Goal: Information Seeking & Learning: Learn about a topic

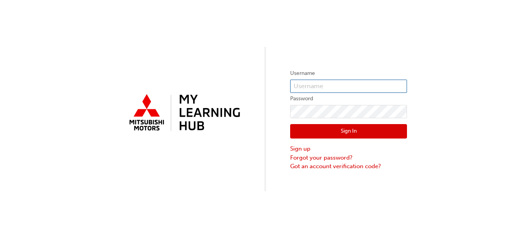
click at [328, 90] on input "text" at bounding box center [348, 86] width 117 height 13
type input "0005837374"
click at [344, 134] on button "Sign In" at bounding box center [348, 131] width 117 height 15
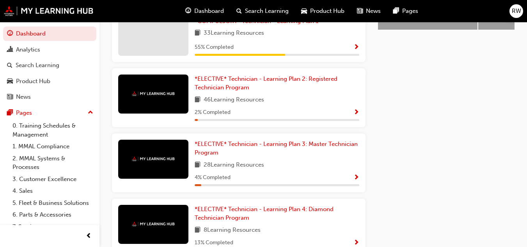
scroll to position [349, 0]
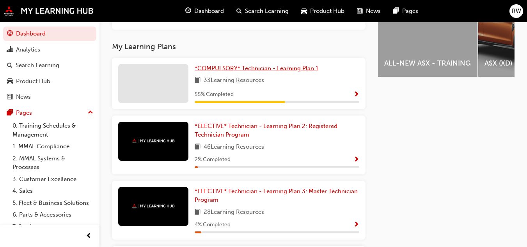
click at [255, 72] on span "*COMPULSORY* Technician - Learning Plan 1" at bounding box center [257, 68] width 124 height 7
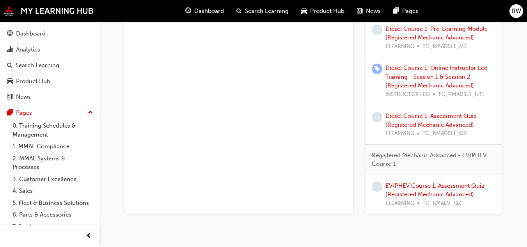
scroll to position [947, 0]
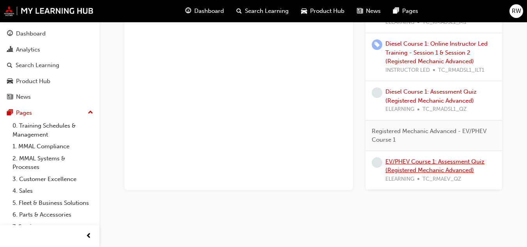
click at [453, 161] on link "EV/PHEV Course 1: Assessment Quiz (Registered Mechanic Advanced)" at bounding box center [434, 166] width 99 height 16
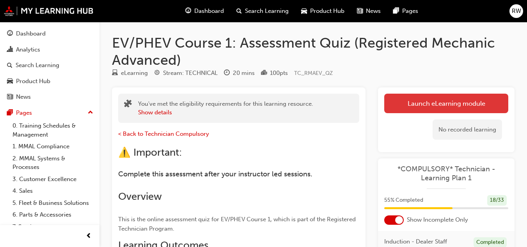
click at [465, 101] on link "Launch eLearning module" at bounding box center [446, 103] width 124 height 19
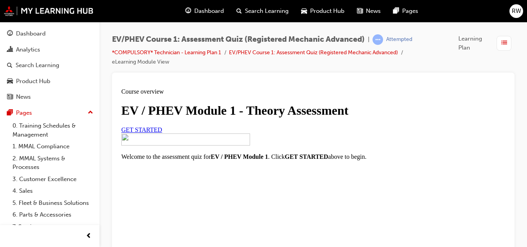
scroll to position [6, 0]
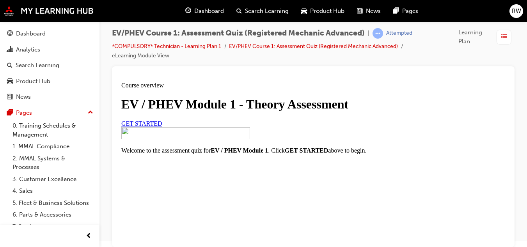
click at [160, 127] on div "GET STARTED" at bounding box center [313, 123] width 384 height 7
click at [162, 127] on span "GET STARTED" at bounding box center [141, 123] width 41 height 7
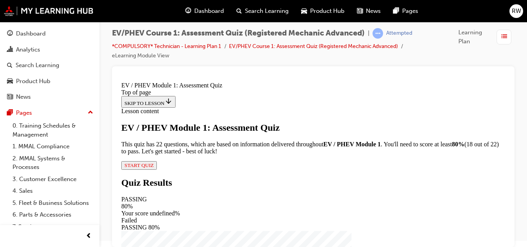
scroll to position [106, 0]
drag, startPoint x: 504, startPoint y: 131, endPoint x: 627, endPoint y: 291, distance: 201.8
click at [154, 168] on span "START QUIZ" at bounding box center [138, 165] width 29 height 6
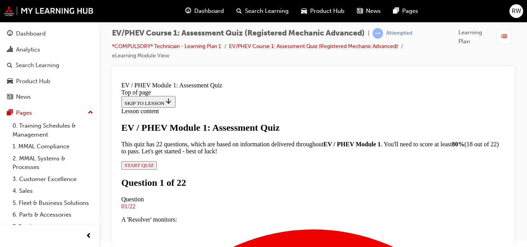
scroll to position [112, 0]
drag, startPoint x: 503, startPoint y: 109, endPoint x: 627, endPoint y: 234, distance: 175.8
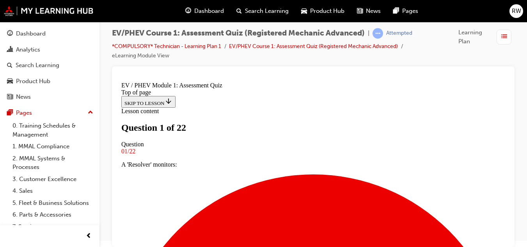
scroll to position [170, 0]
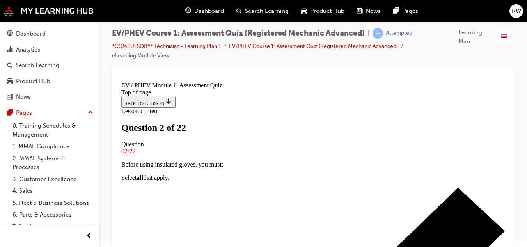
scroll to position [130, 0]
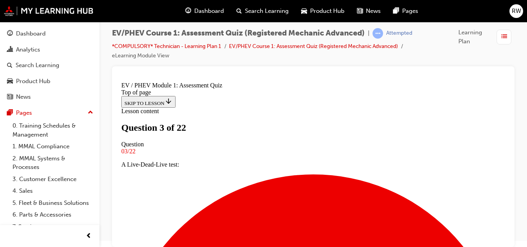
scroll to position [230, 0]
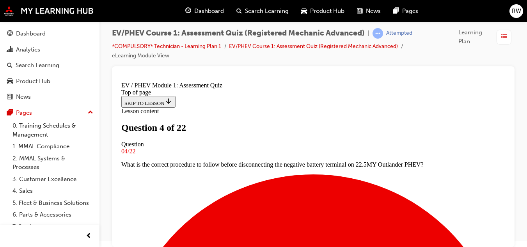
scroll to position [173, 0]
